Goal: Task Accomplishment & Management: Use online tool/utility

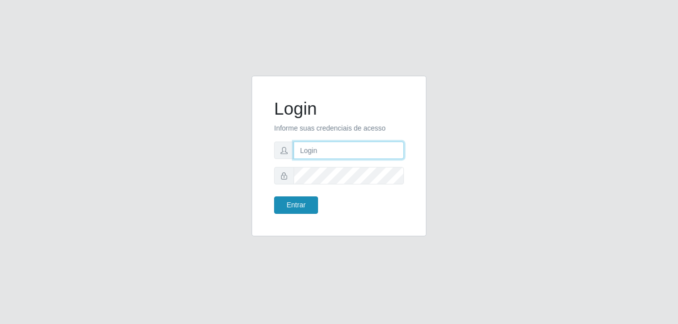
type input "gyovana@bemais"
click at [295, 206] on button "Entrar" at bounding box center [296, 205] width 44 height 17
click at [372, 145] on input "gyovana@bemais" at bounding box center [348, 150] width 110 height 17
type input "g"
type input "bianor@bemais"
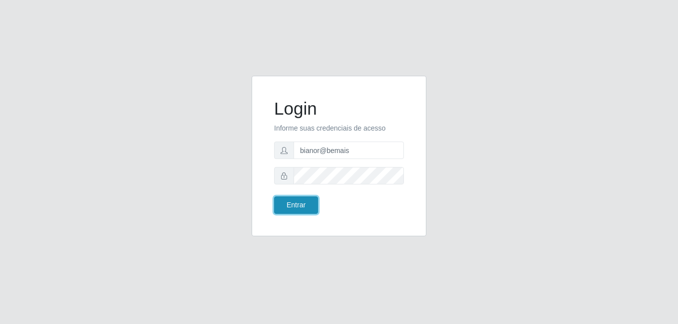
click at [286, 209] on button "Entrar" at bounding box center [296, 205] width 44 height 17
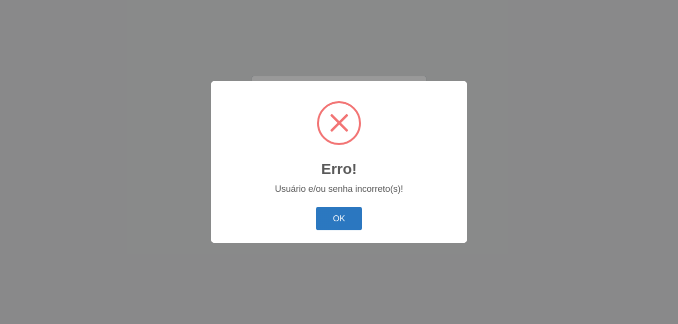
click at [338, 220] on button "OK" at bounding box center [339, 218] width 46 height 23
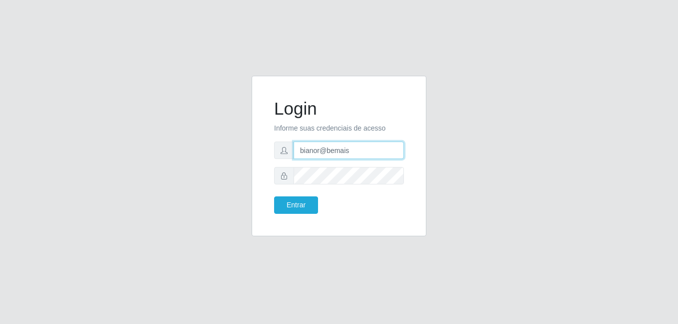
click at [360, 152] on input "bianor@bemais" at bounding box center [348, 150] width 110 height 17
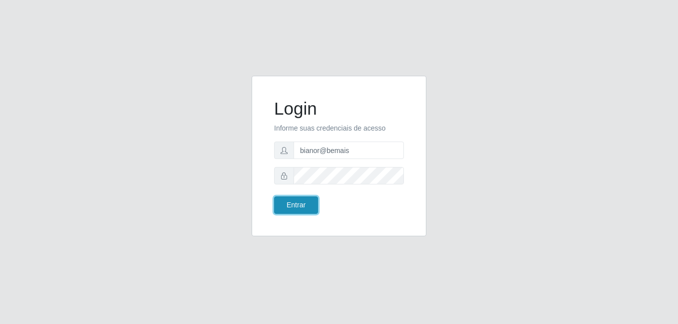
click at [307, 204] on button "Entrar" at bounding box center [296, 205] width 44 height 17
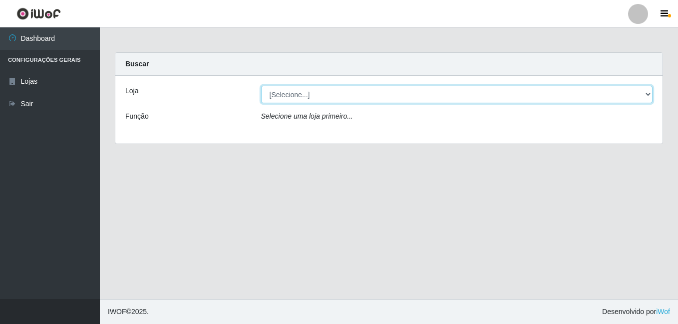
click at [647, 96] on select "[Selecione...] [PERSON_NAME]" at bounding box center [457, 94] width 392 height 17
select select "230"
click at [261, 86] on select "[Selecione...] [PERSON_NAME]" at bounding box center [457, 94] width 392 height 17
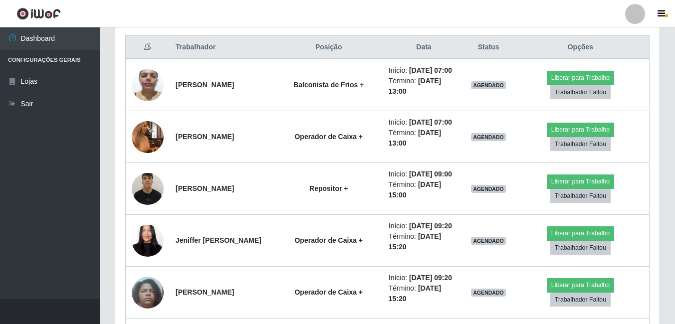
scroll to position [399, 0]
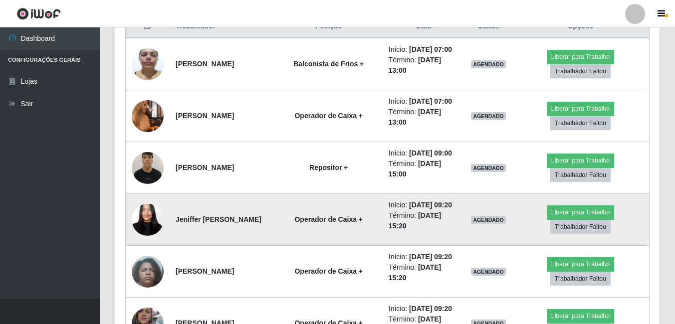
click at [156, 254] on img at bounding box center [148, 219] width 32 height 69
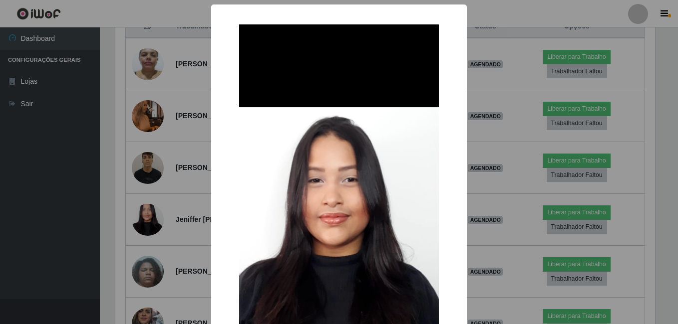
click at [164, 245] on div "× OK Cancel" at bounding box center [339, 162] width 678 height 324
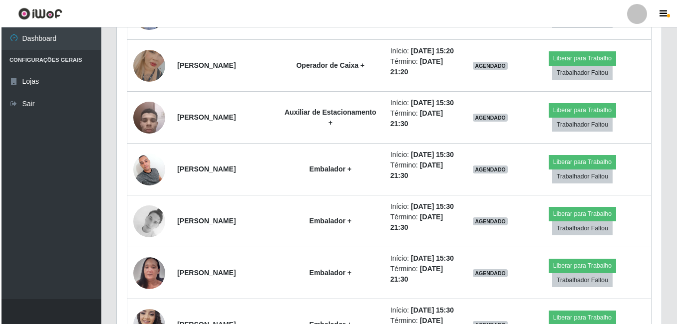
scroll to position [1297, 0]
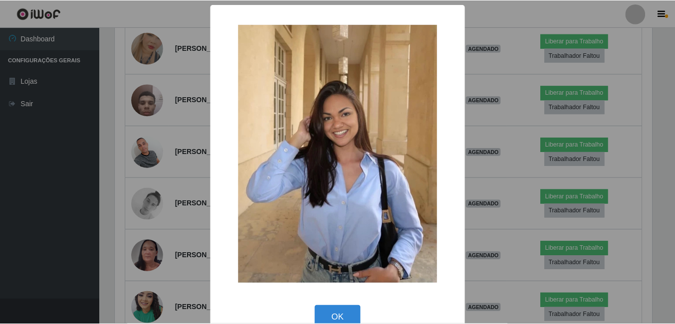
scroll to position [207, 539]
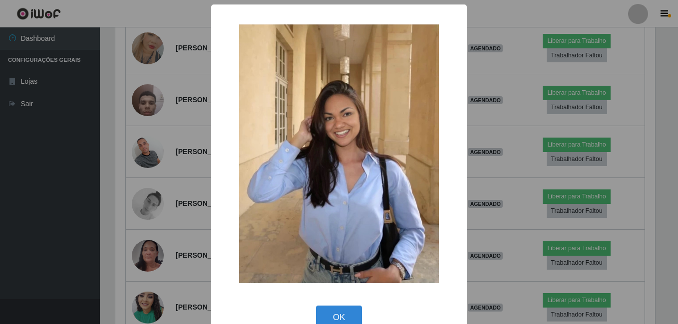
click at [152, 169] on div "× OK Cancel" at bounding box center [339, 162] width 678 height 324
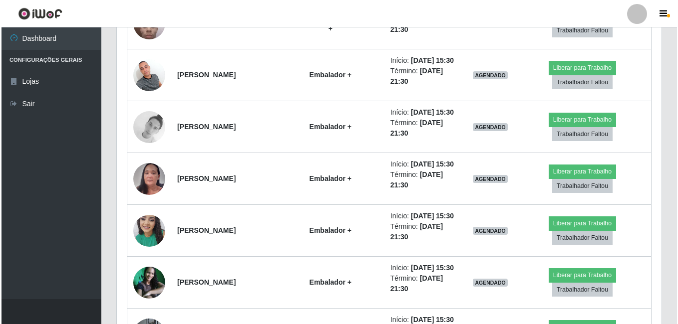
scroll to position [1397, 0]
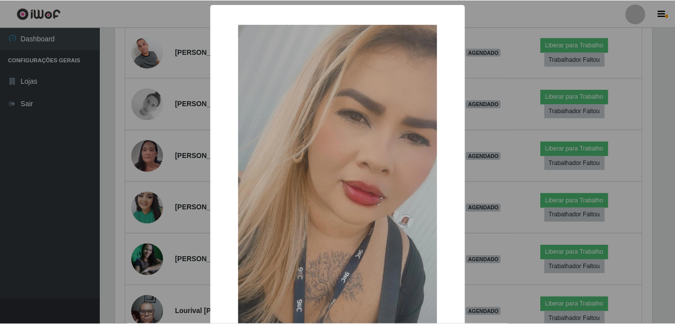
scroll to position [207, 539]
click at [147, 137] on div "× OK Cancel" at bounding box center [339, 162] width 678 height 324
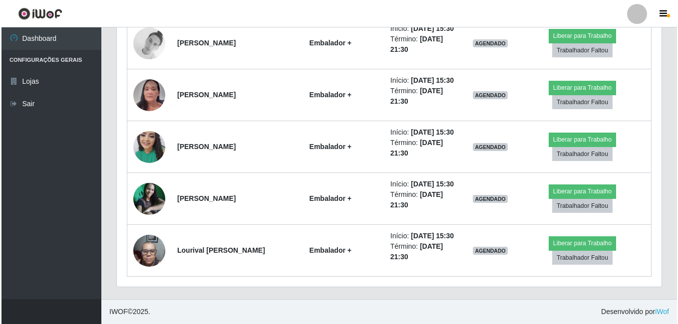
scroll to position [1647, 0]
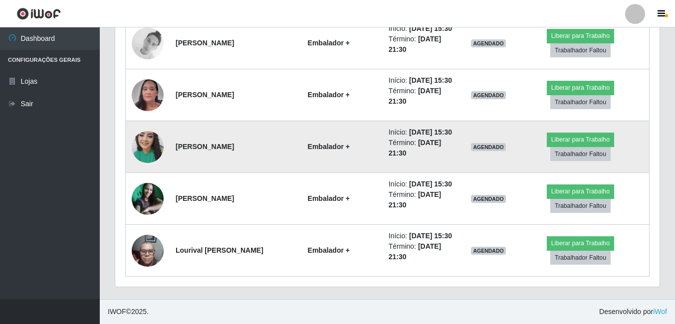
click at [153, 168] on img at bounding box center [148, 147] width 32 height 42
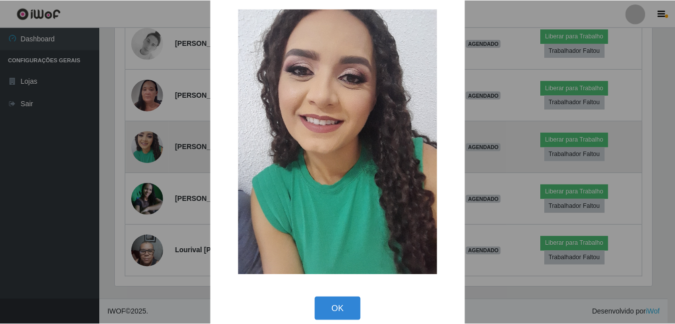
scroll to position [29, 0]
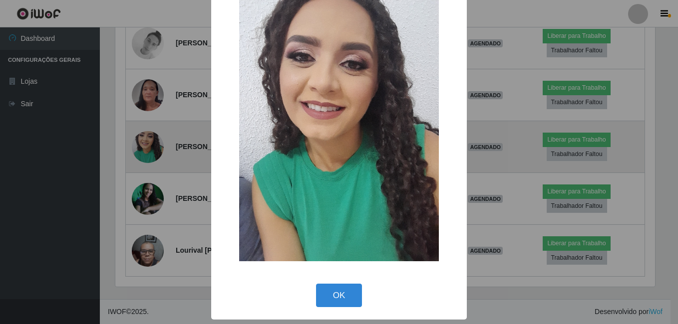
click at [153, 200] on div "× OK Cancel" at bounding box center [339, 162] width 678 height 324
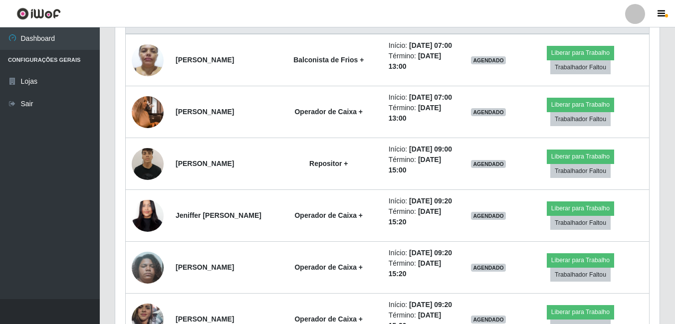
scroll to position [423, 0]
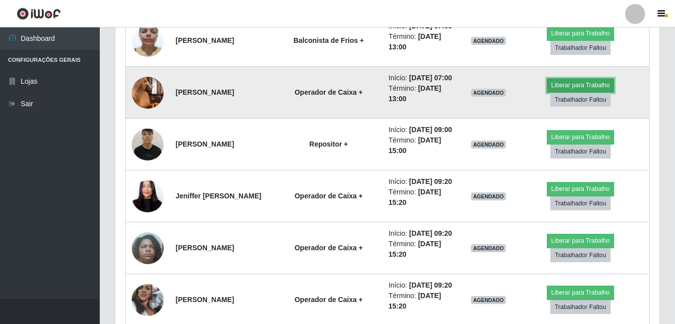
click at [588, 92] on button "Liberar para Trabalho" at bounding box center [580, 85] width 67 height 14
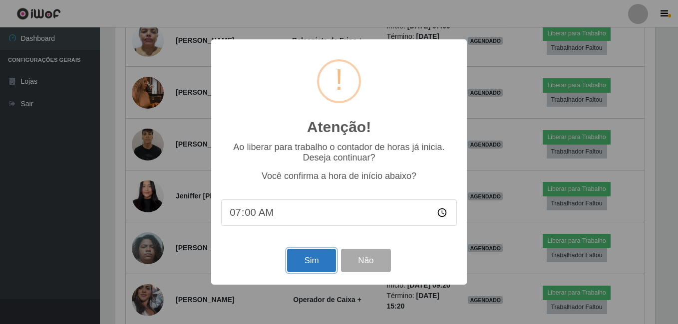
click at [317, 261] on button "Sim" at bounding box center [311, 260] width 48 height 23
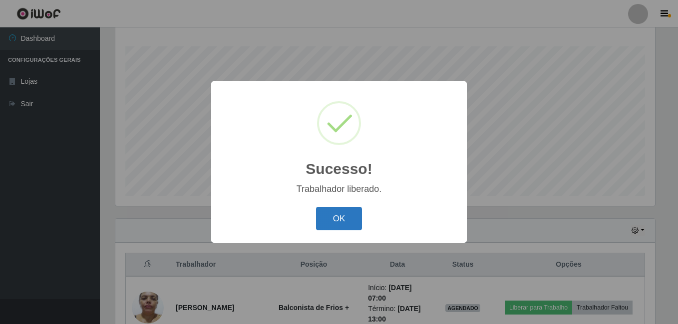
click at [331, 225] on button "OK" at bounding box center [339, 218] width 46 height 23
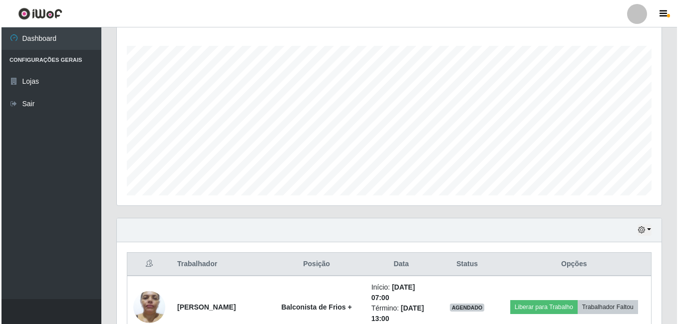
scroll to position [360, 0]
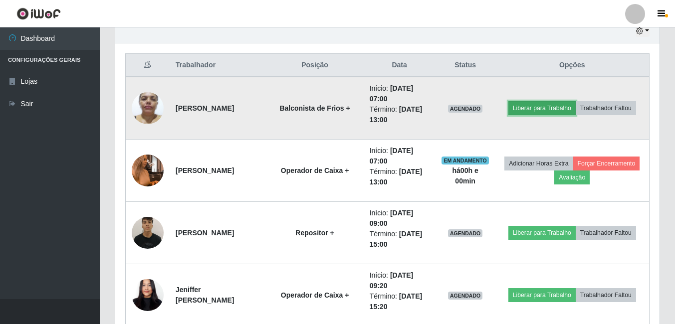
click at [540, 108] on button "Liberar para Trabalho" at bounding box center [541, 108] width 67 height 14
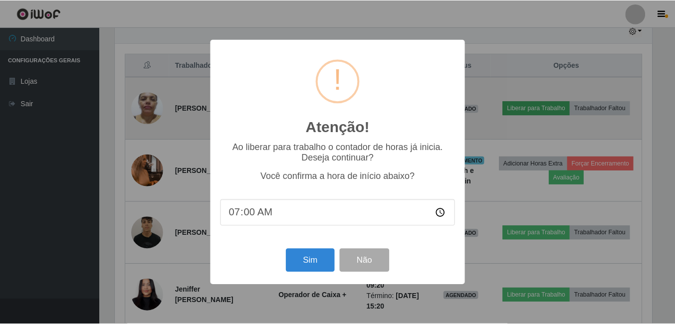
scroll to position [207, 539]
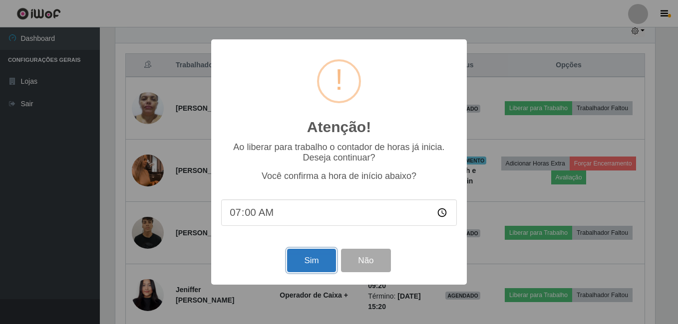
click at [316, 262] on button "Sim" at bounding box center [311, 260] width 48 height 23
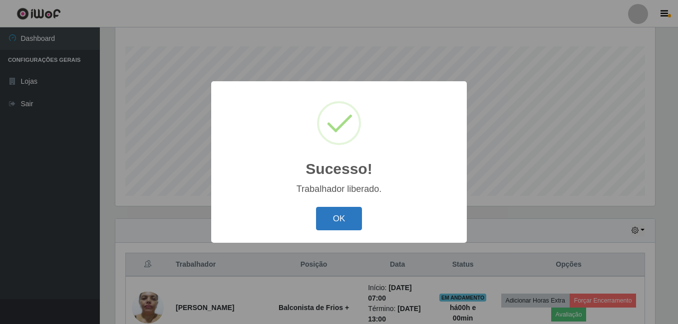
click at [340, 217] on button "OK" at bounding box center [339, 218] width 46 height 23
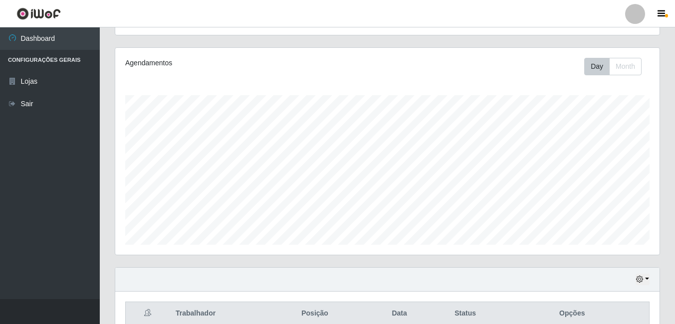
scroll to position [61, 0]
